Goal: Information Seeking & Learning: Check status

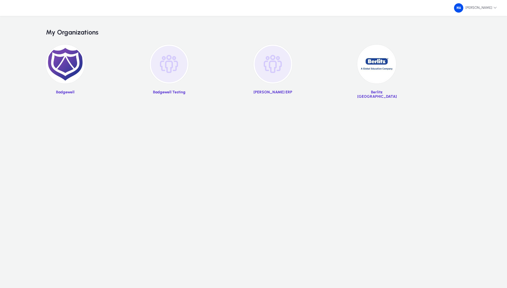
click at [66, 64] on img at bounding box center [65, 64] width 39 height 39
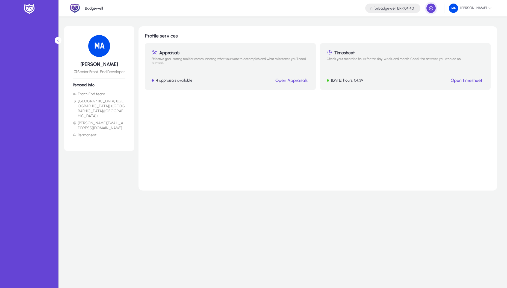
click at [31, 10] on img at bounding box center [29, 8] width 14 height 11
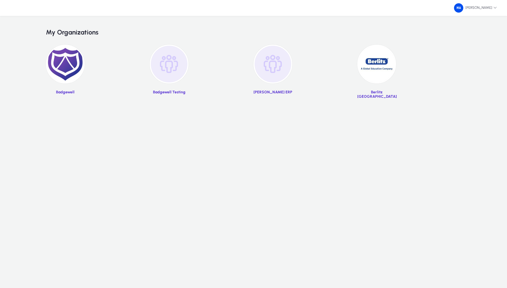
click at [391, 62] on img at bounding box center [377, 64] width 39 height 39
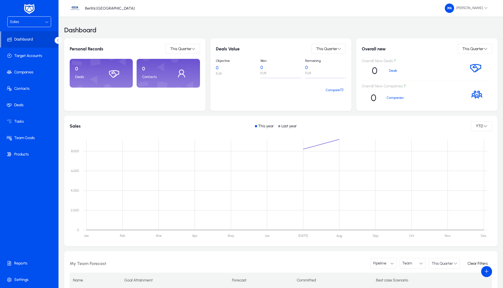
click at [24, 22] on div "Sales" at bounding box center [27, 21] width 35 height 7
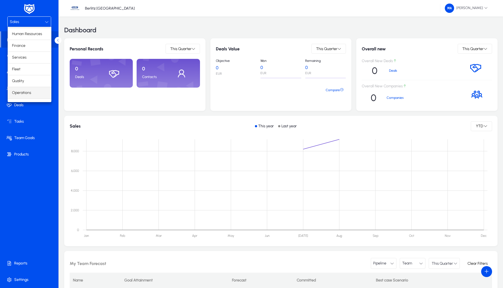
scroll to position [19, 0]
click at [29, 86] on span "Operations" at bounding box center [21, 84] width 19 height 7
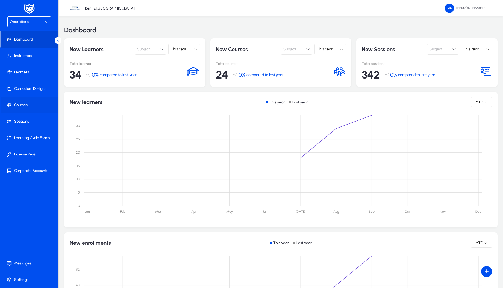
click at [31, 106] on span "Courses" at bounding box center [30, 104] width 58 height 5
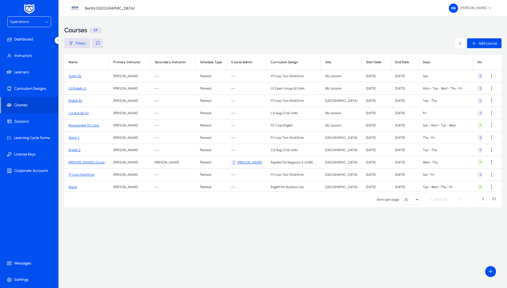
click at [77, 75] on link "Sprint 2b" at bounding box center [75, 76] width 13 height 4
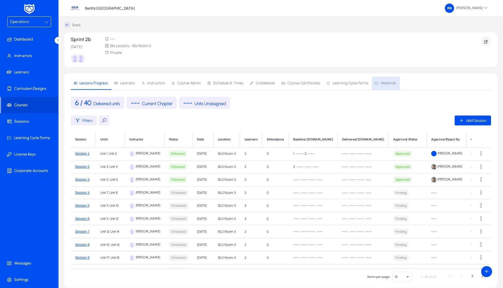
click at [392, 84] on span "Materials" at bounding box center [389, 83] width 16 height 4
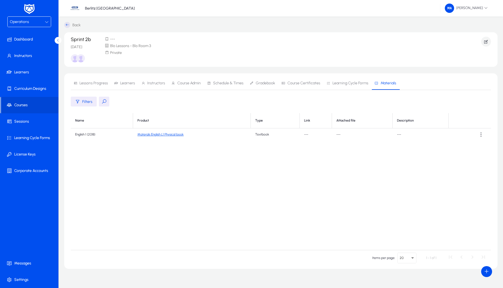
click at [29, 22] on div "Operations" at bounding box center [27, 21] width 35 height 7
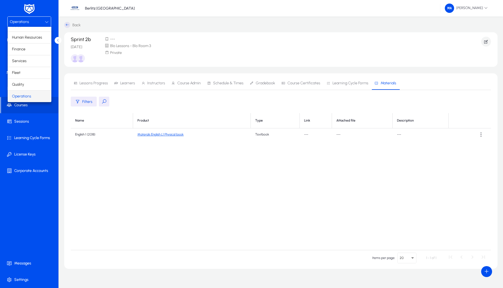
scroll to position [19, 0]
click at [24, 90] on mat-option "Operations" at bounding box center [30, 84] width 44 height 11
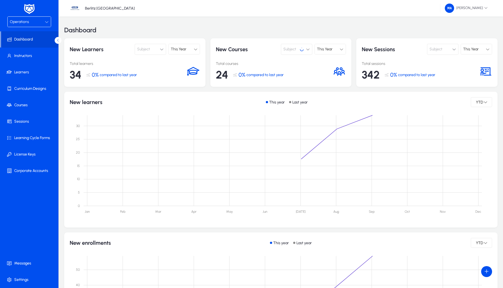
click at [27, 17] on div "Operations" at bounding box center [29, 22] width 43 height 10
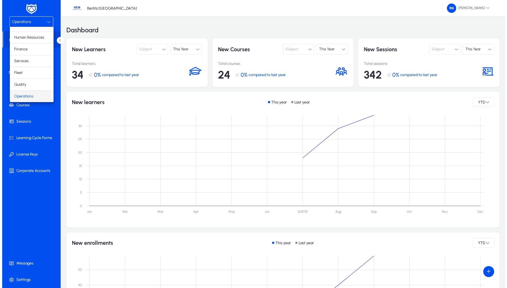
scroll to position [19, 0]
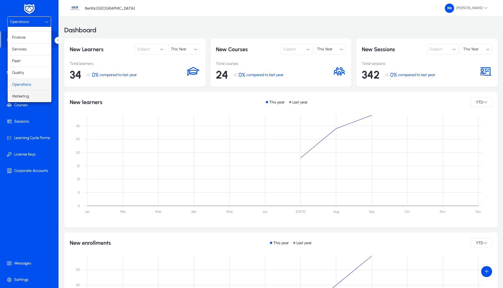
click at [28, 96] on span "Marketing" at bounding box center [20, 96] width 17 height 7
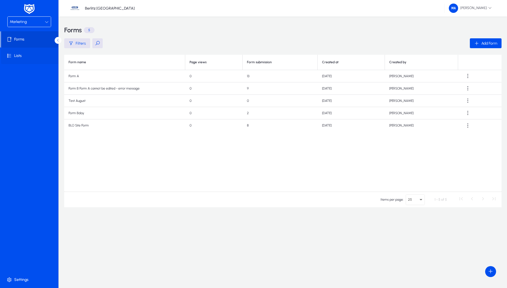
click at [28, 57] on span "Lists" at bounding box center [30, 55] width 58 height 5
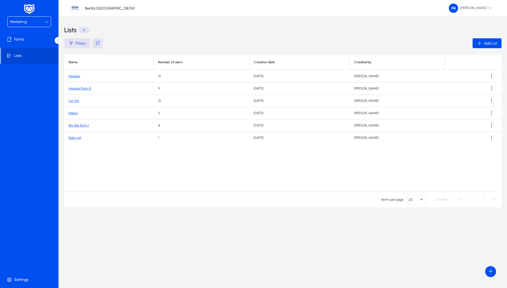
click at [74, 76] on link "Inquiries" at bounding box center [74, 76] width 11 height 4
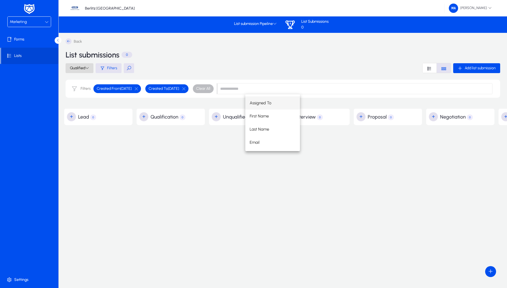
click at [82, 69] on span "Qualified" at bounding box center [79, 68] width 19 height 5
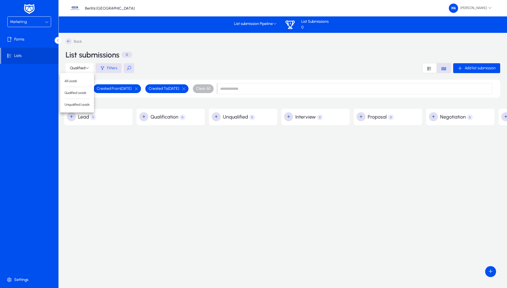
click at [159, 61] on div at bounding box center [253, 144] width 507 height 288
click at [181, 63] on div "Back List submissions 0 Qualified Filters Add list submission Filters Created F…" at bounding box center [283, 71] width 449 height 76
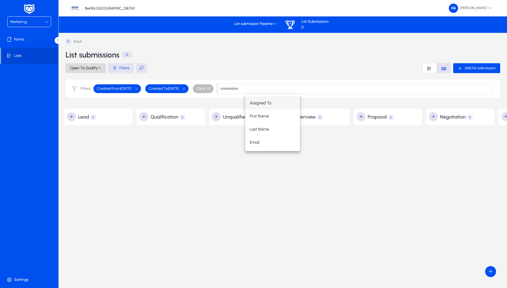
click at [101, 68] on icon at bounding box center [100, 68] width 4 height 4
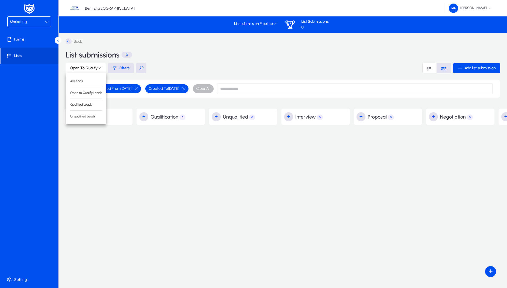
click at [214, 65] on div at bounding box center [253, 144] width 507 height 288
click at [271, 88] on input at bounding box center [355, 88] width 276 height 11
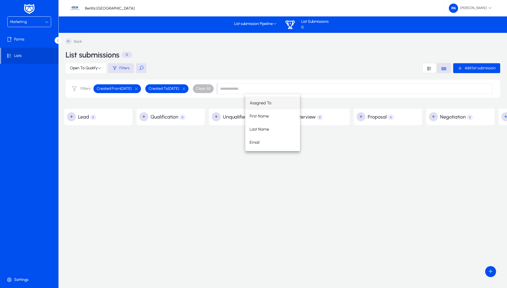
click at [262, 72] on div "Open To Qualify Filters Add list submission" at bounding box center [283, 68] width 435 height 10
click at [93, 68] on span "Open To Qualify" at bounding box center [85, 68] width 31 height 5
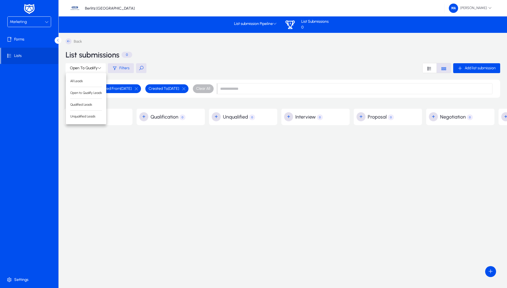
click at [198, 68] on div at bounding box center [253, 144] width 507 height 288
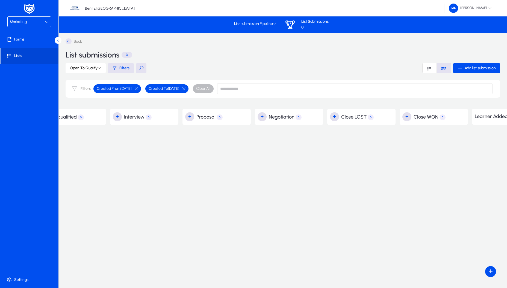
scroll to position [0, 190]
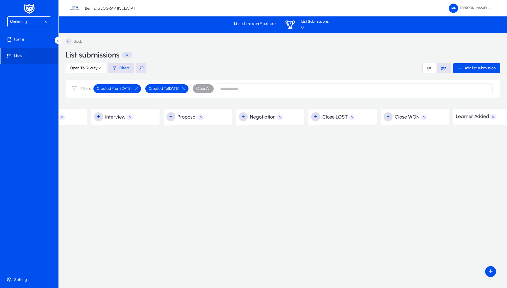
click at [210, 88] on span "Clear All" at bounding box center [203, 88] width 14 height 5
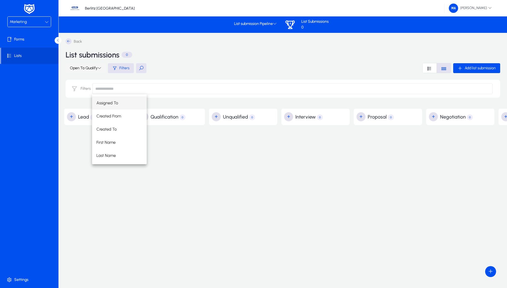
click at [95, 67] on span "Open To Qualify" at bounding box center [85, 68] width 31 height 5
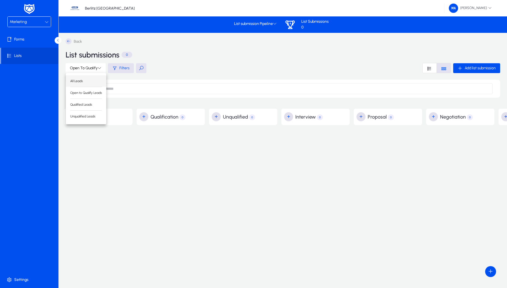
click at [89, 78] on button "All Leads" at bounding box center [86, 80] width 40 height 11
click at [37, 65] on div "Marketing Forms Lists Settings" at bounding box center [29, 144] width 58 height 288
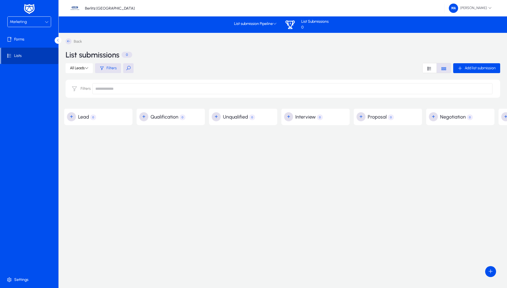
click at [35, 59] on span at bounding box center [29, 55] width 57 height 13
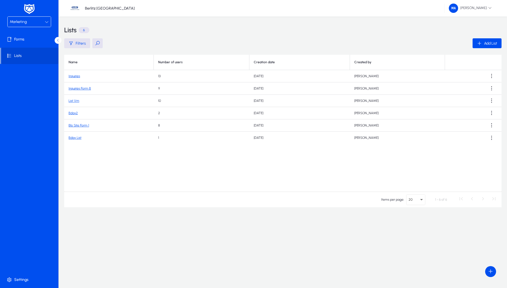
click at [72, 76] on link "Inquiries" at bounding box center [74, 76] width 11 height 4
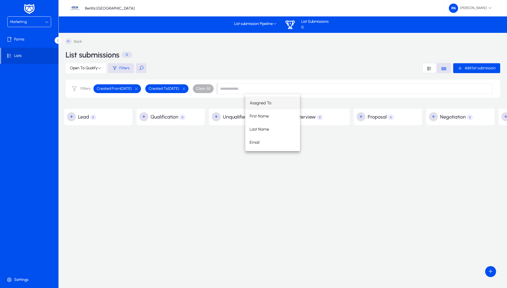
click at [210, 87] on span "Clear All" at bounding box center [203, 88] width 14 height 5
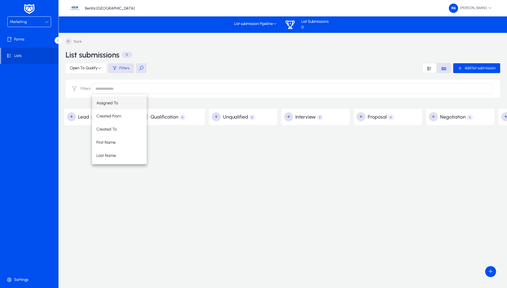
click at [200, 66] on div "Open To Qualify Filters Add list submission" at bounding box center [283, 68] width 435 height 10
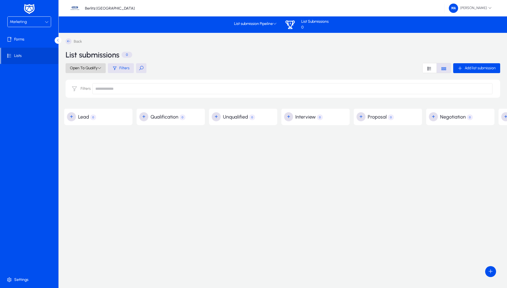
click at [92, 68] on span "Open To Qualify" at bounding box center [85, 68] width 31 height 5
click at [79, 80] on span "All Leads" at bounding box center [86, 80] width 32 height 5
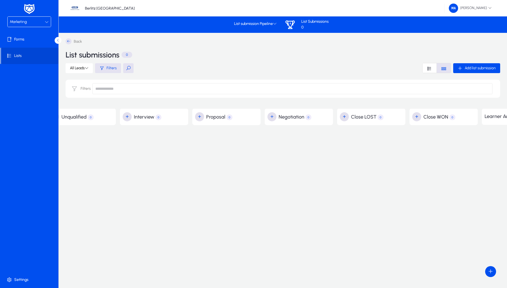
scroll to position [0, 214]
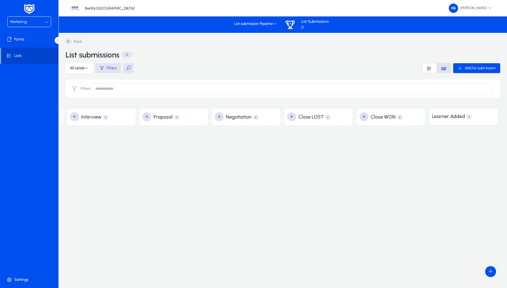
click at [21, 60] on span at bounding box center [29, 55] width 57 height 13
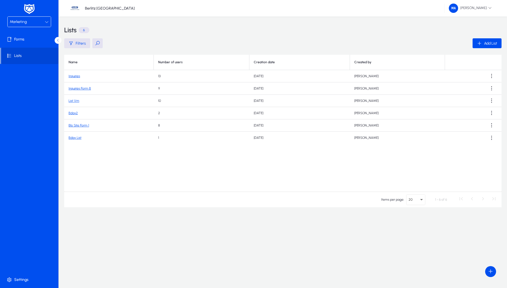
click at [84, 88] on link "Inquiries Form B" at bounding box center [80, 88] width 22 height 4
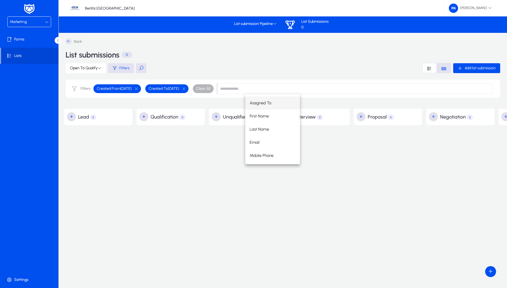
click at [214, 92] on span "Clear All" at bounding box center [203, 88] width 21 height 9
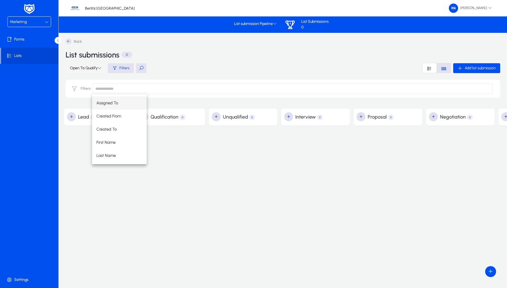
click at [98, 69] on span "Open To Qualify" at bounding box center [85, 68] width 31 height 5
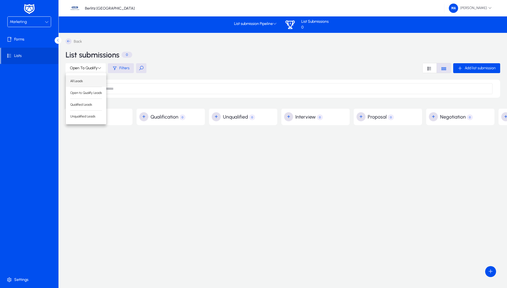
click at [90, 77] on button "All Leads" at bounding box center [86, 80] width 40 height 11
drag, startPoint x: 195, startPoint y: 154, endPoint x: 102, endPoint y: 153, distance: 93.2
click at [108, 162] on div "Back List submissions 0 All Leads Filters Add list submission Filters + Lead 0 …" at bounding box center [390, 145] width 652 height 215
click at [17, 57] on span "Lists" at bounding box center [29, 55] width 57 height 5
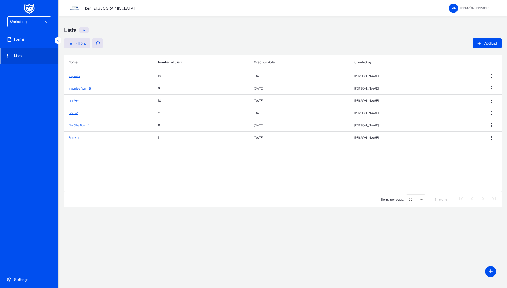
click at [77, 100] on link "List Vm" at bounding box center [74, 101] width 11 height 4
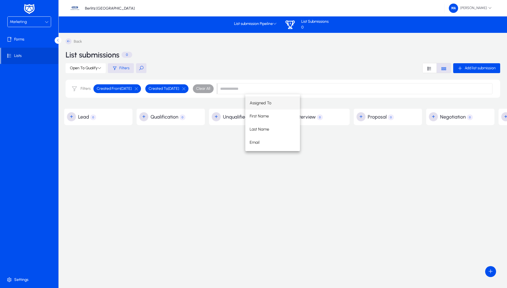
click at [210, 88] on span "Clear All" at bounding box center [203, 88] width 14 height 5
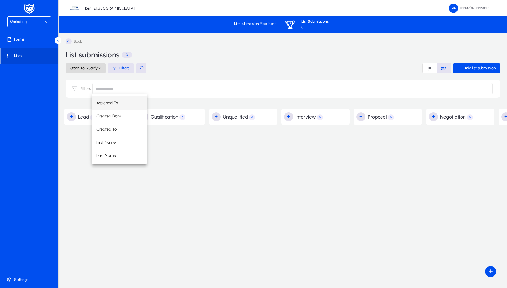
click at [100, 67] on icon at bounding box center [100, 68] width 4 height 4
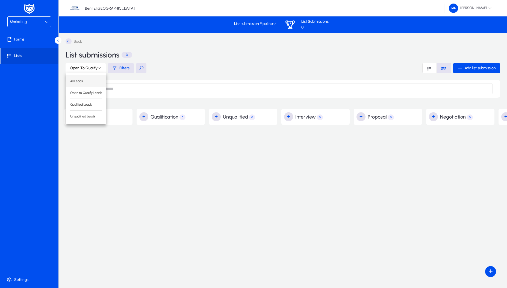
click at [90, 81] on span "All Leads" at bounding box center [86, 80] width 32 height 5
drag, startPoint x: 225, startPoint y: 173, endPoint x: 389, endPoint y: 224, distance: 171.3
click at [389, 224] on div "Back List submissions 0 All Leads Filters Add list submission Filters + Lead 0 …" at bounding box center [390, 145] width 652 height 215
click at [432, 73] on mat-button-toggle-group "Font Style" at bounding box center [437, 68] width 29 height 10
click at [432, 70] on icon "Font Style" at bounding box center [429, 68] width 5 height 5
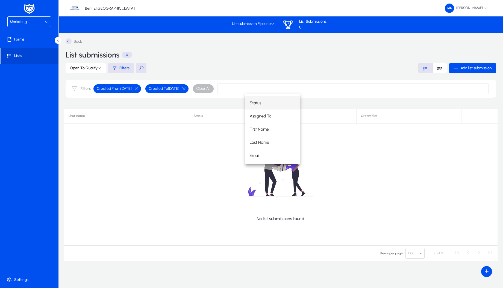
click at [214, 87] on span "Clear All" at bounding box center [203, 88] width 21 height 9
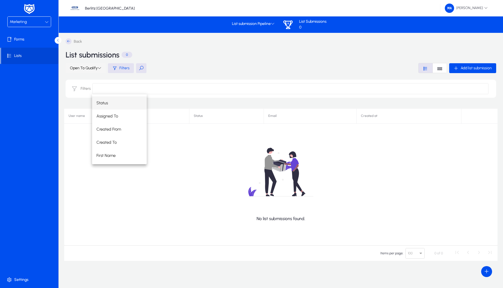
click at [98, 70] on span at bounding box center [86, 68] width 40 height 13
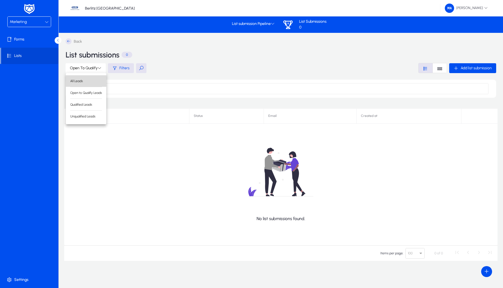
click at [95, 84] on button "All Leads" at bounding box center [86, 80] width 40 height 11
click at [190, 71] on div "All Leads Filters Add list submission" at bounding box center [281, 68] width 431 height 10
click at [38, 60] on span at bounding box center [29, 55] width 57 height 13
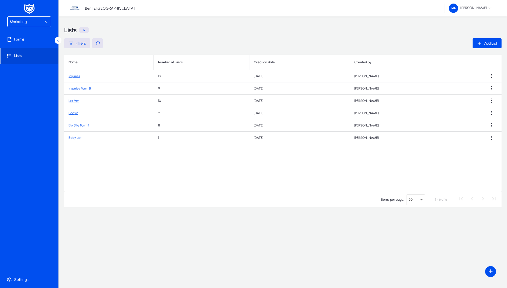
click at [77, 136] on link "Bday List" at bounding box center [75, 138] width 13 height 4
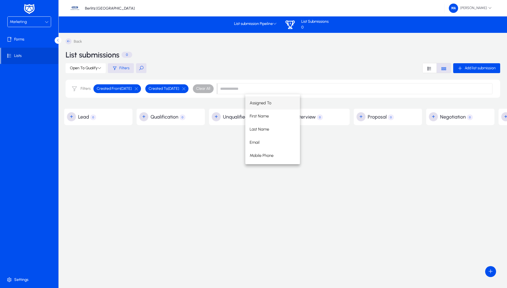
click at [214, 92] on span "Clear All" at bounding box center [203, 88] width 21 height 9
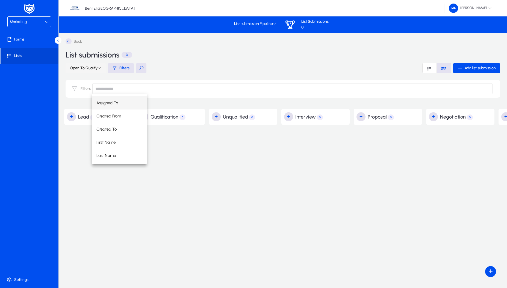
click at [88, 70] on span "Open To Qualify" at bounding box center [85, 68] width 31 height 5
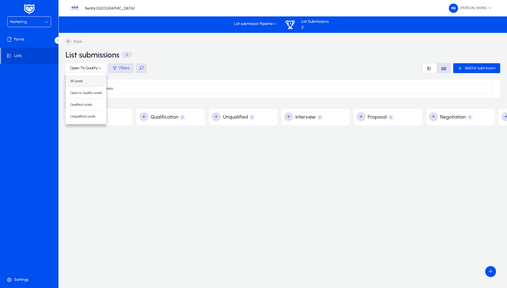
click at [87, 78] on span "All Leads" at bounding box center [86, 80] width 32 height 5
click at [158, 287] on div "Marketing Forms Lists Settings Berlitz Bulgaria Mohamed Aboelmagd List submissi…" at bounding box center [253, 144] width 507 height 288
